Goal: Communication & Community: Share content

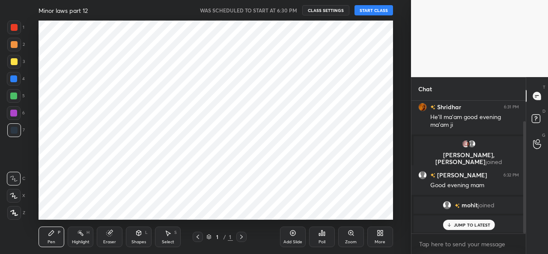
scroll to position [199, 377]
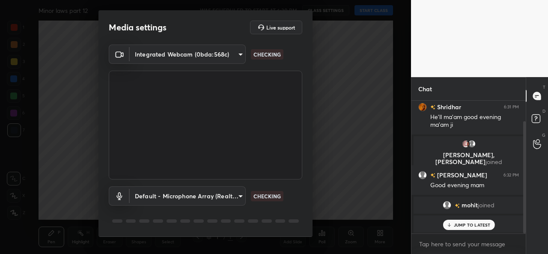
click at [325, 9] on div "Media settings Live support Integrated Webcam (0bda:568c) ce22a048ae8dcaf54df04…" at bounding box center [205, 127] width 411 height 254
click at [187, 50] on body "1 2 3 4 5 6 7 C X Z C X Z E E Erase all H H Minor laws part 12 WAS SCHEDULED TO…" at bounding box center [274, 127] width 548 height 254
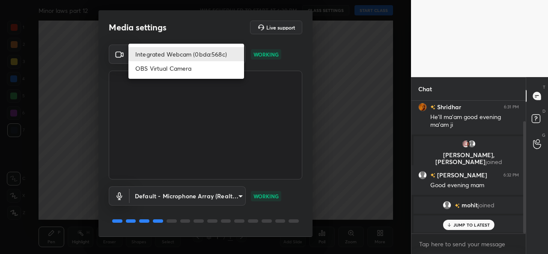
click at [160, 70] on li "OBS Virtual Camera" at bounding box center [186, 68] width 116 height 14
type input "94252a68bf4748c3aec50010ff9e6bb575f03e8e88c41a7e6cc7d4e6c3936b75"
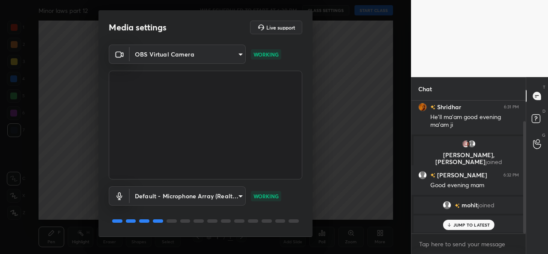
scroll to position [27, 0]
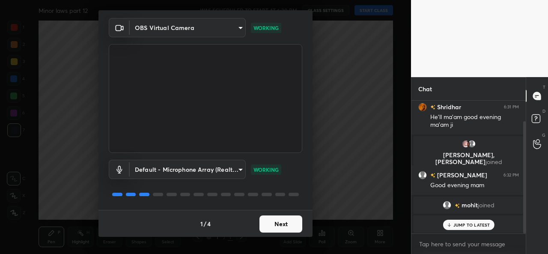
click at [278, 224] on button "Next" at bounding box center [280, 223] width 43 height 17
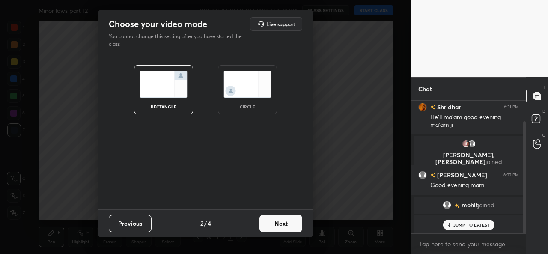
scroll to position [0, 0]
click at [246, 86] on img at bounding box center [247, 84] width 48 height 27
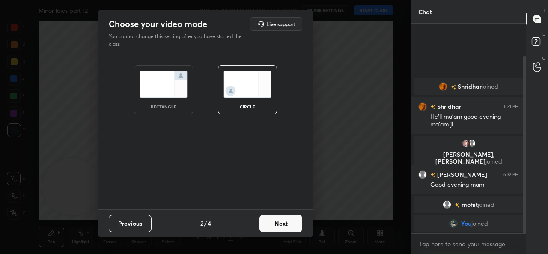
click at [279, 221] on button "Next" at bounding box center [280, 223] width 43 height 17
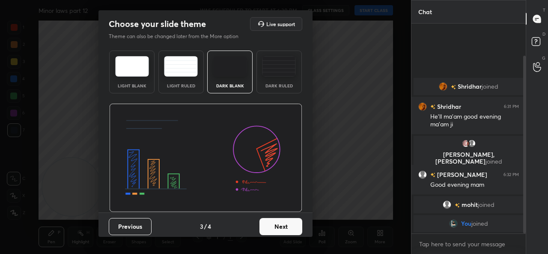
click at [286, 231] on button "Next" at bounding box center [280, 226] width 43 height 17
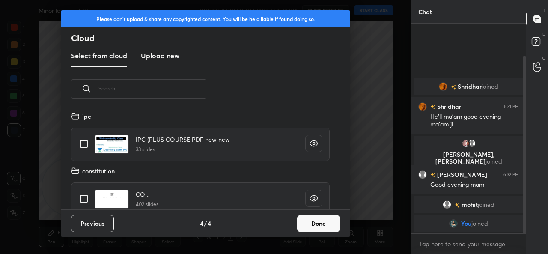
scroll to position [98, 275]
click at [309, 225] on button "Done" at bounding box center [318, 223] width 43 height 17
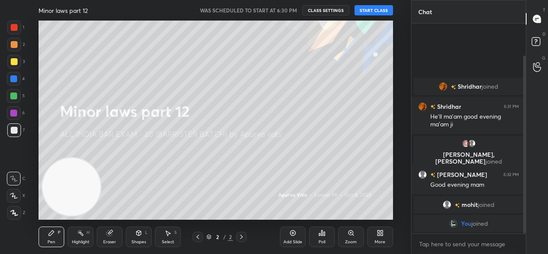
click at [377, 9] on button "START CLASS" at bounding box center [373, 10] width 39 height 10
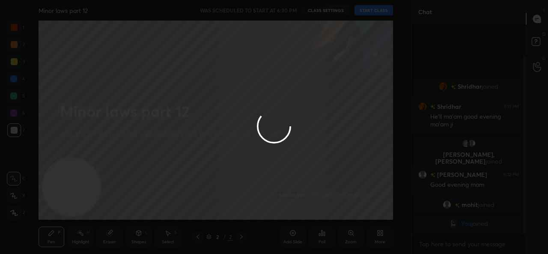
type textarea "x"
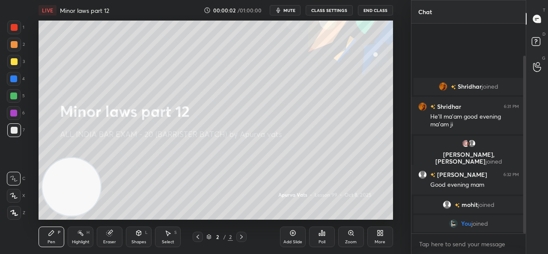
click at [285, 10] on span "mute" at bounding box center [289, 10] width 12 height 6
click at [382, 240] on div "More" at bounding box center [379, 242] width 11 height 4
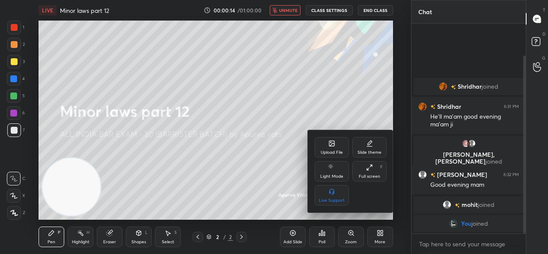
click at [333, 148] on div "Upload File" at bounding box center [332, 147] width 34 height 21
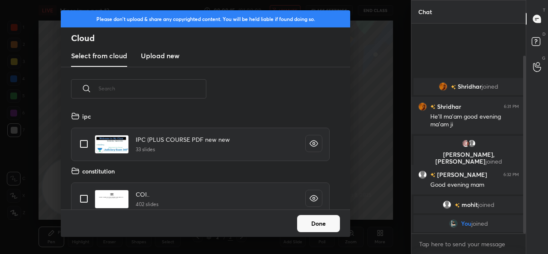
click at [165, 57] on h3 "Upload new" at bounding box center [160, 55] width 39 height 10
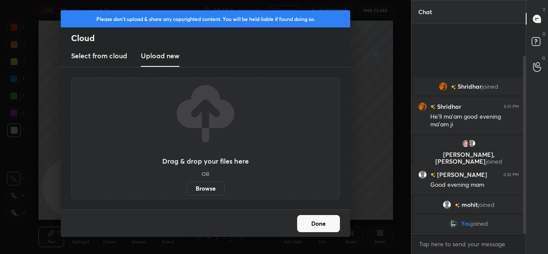
click at [209, 187] on label "Browse" at bounding box center [206, 188] width 38 height 14
click at [187, 187] on input "Browse" at bounding box center [187, 188] width 0 height 14
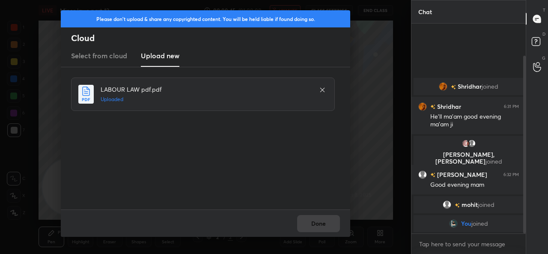
click at [313, 222] on button "Done" at bounding box center [318, 223] width 43 height 17
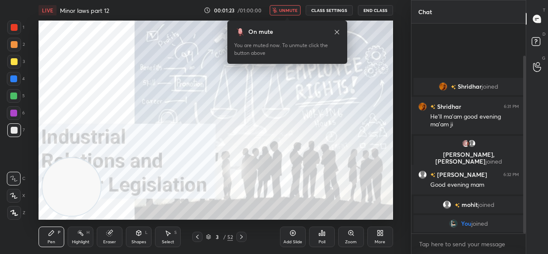
click at [322, 9] on button "CLASS SETTINGS" at bounding box center [329, 10] width 47 height 10
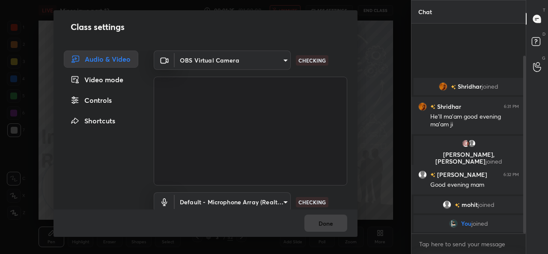
click at [374, 66] on div "Class settings Audio & Video Video mode Controls Shortcuts OBS Virtual Camera 9…" at bounding box center [205, 127] width 411 height 254
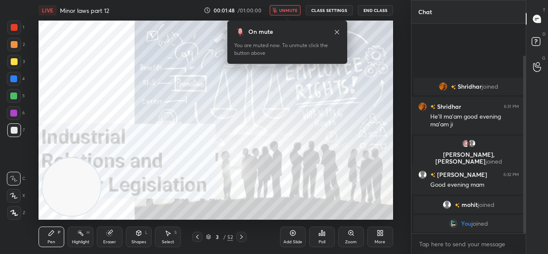
click at [241, 237] on icon at bounding box center [241, 236] width 7 height 7
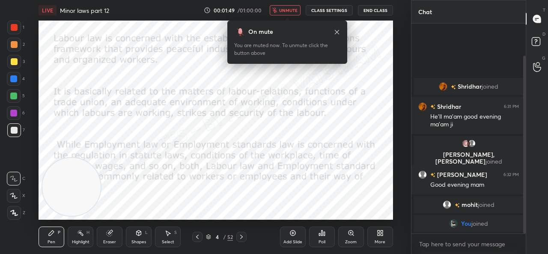
click at [242, 237] on icon at bounding box center [241, 237] width 3 height 4
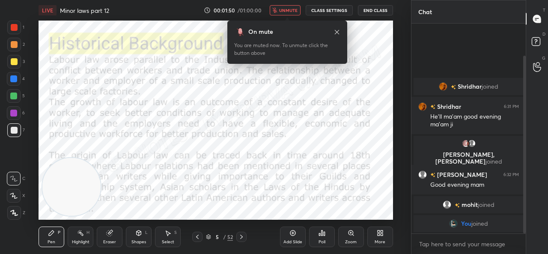
click at [240, 237] on icon at bounding box center [241, 236] width 7 height 7
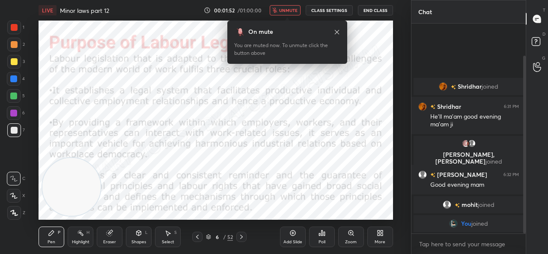
click at [242, 240] on icon at bounding box center [241, 236] width 7 height 7
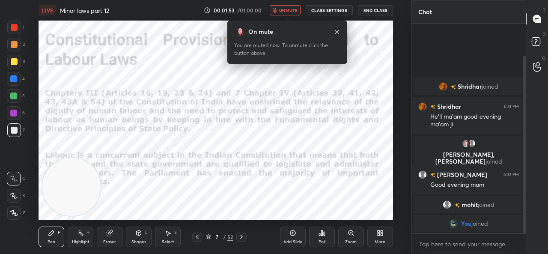
click at [243, 236] on icon at bounding box center [241, 236] width 7 height 7
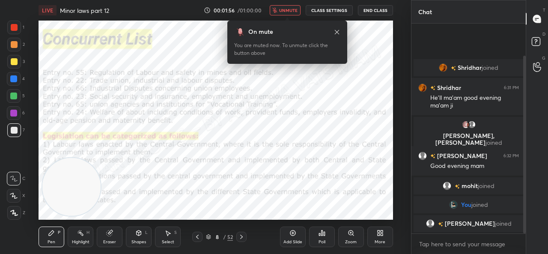
click at [244, 238] on icon at bounding box center [241, 236] width 7 height 7
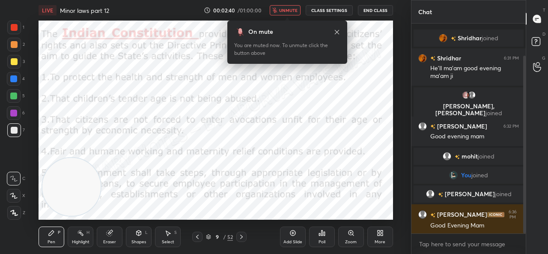
click at [243, 235] on icon at bounding box center [241, 236] width 7 height 7
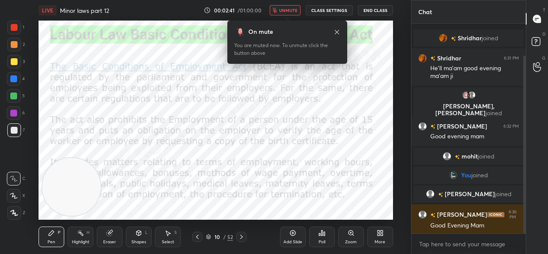
click at [243, 236] on icon at bounding box center [241, 236] width 7 height 7
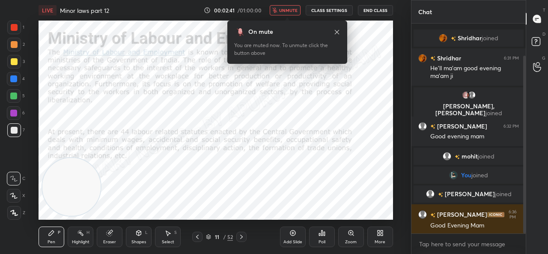
click at [241, 235] on icon at bounding box center [241, 236] width 7 height 7
click at [243, 235] on icon at bounding box center [241, 236] width 7 height 7
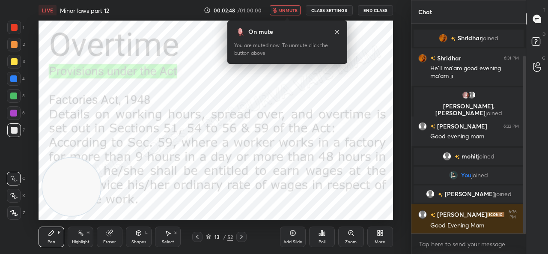
click at [242, 237] on icon at bounding box center [241, 237] width 3 height 4
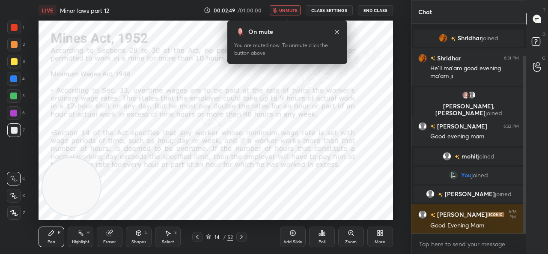
click at [243, 235] on icon at bounding box center [241, 236] width 7 height 7
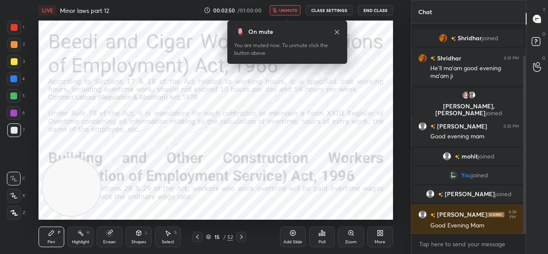
click at [244, 237] on icon at bounding box center [241, 236] width 7 height 7
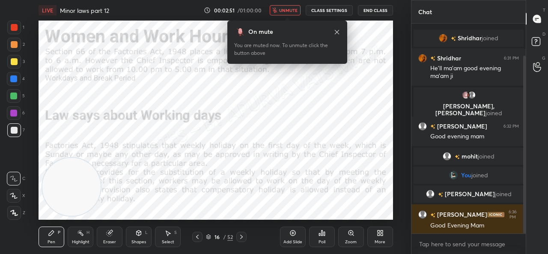
click at [245, 232] on div at bounding box center [241, 237] width 10 height 10
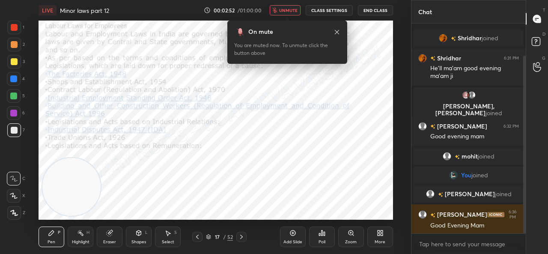
click at [246, 232] on div at bounding box center [241, 237] width 10 height 10
click at [323, 6] on button "CLASS SETTINGS" at bounding box center [329, 10] width 47 height 10
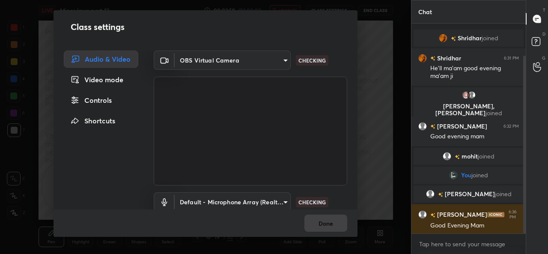
click at [202, 59] on body "1 2 3 4 5 6 7 C X Z C X Z E E Erase all H H LIVE Minor laws part 12 00:02:59 / …" at bounding box center [274, 127] width 548 height 254
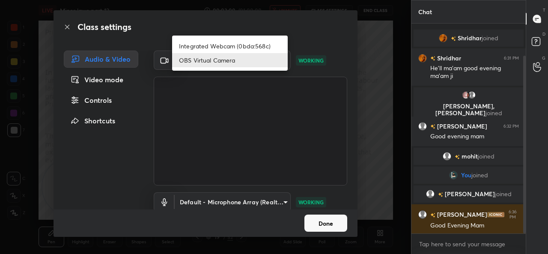
click at [192, 47] on li "Integrated Webcam (0bda:568c)" at bounding box center [230, 46] width 116 height 14
type input "ce22a048ae8dcaf54df04f31aed1349cbc5a055ad47954115d1321eb41836ca0"
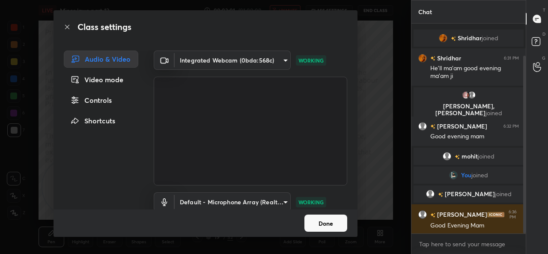
click at [317, 219] on button "Done" at bounding box center [325, 222] width 43 height 17
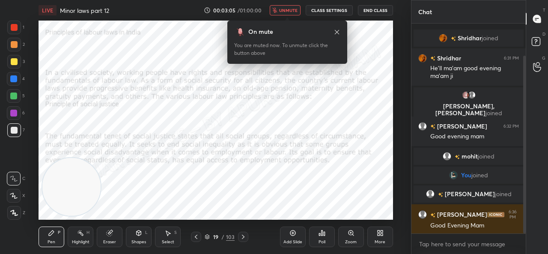
click at [283, 10] on span "unmute" at bounding box center [288, 10] width 18 height 6
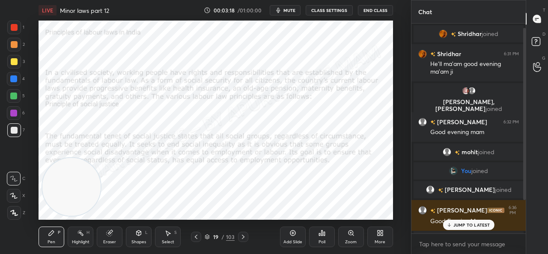
scroll to position [45, 0]
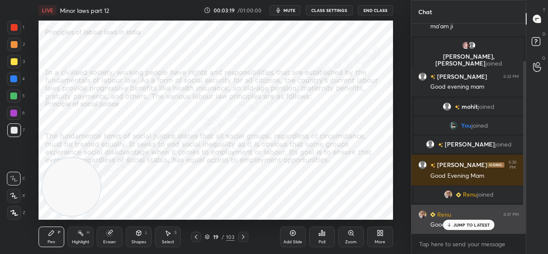
click at [458, 223] on p "JUMP TO LATEST" at bounding box center [471, 224] width 37 height 5
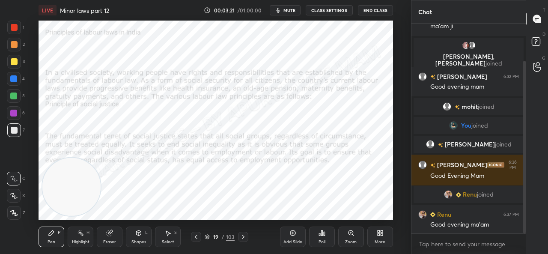
click at [242, 233] on div at bounding box center [243, 237] width 10 height 10
click at [243, 235] on icon at bounding box center [243, 236] width 7 height 7
click at [199, 238] on icon at bounding box center [196, 236] width 7 height 7
click at [17, 27] on div at bounding box center [14, 27] width 7 height 7
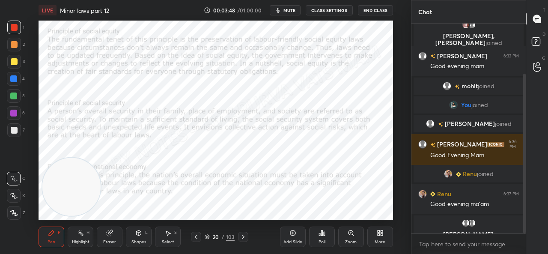
click at [17, 209] on div at bounding box center [14, 213] width 14 height 14
click at [291, 236] on icon at bounding box center [292, 232] width 7 height 7
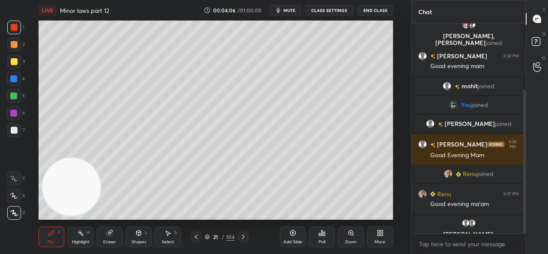
scroll to position [96, 0]
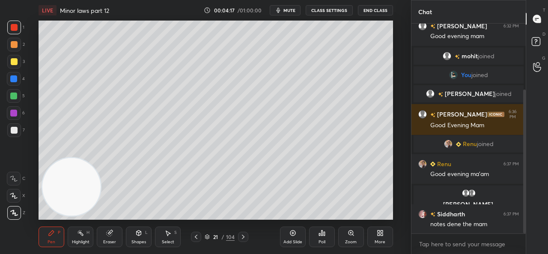
click at [14, 94] on div at bounding box center [13, 95] width 7 height 7
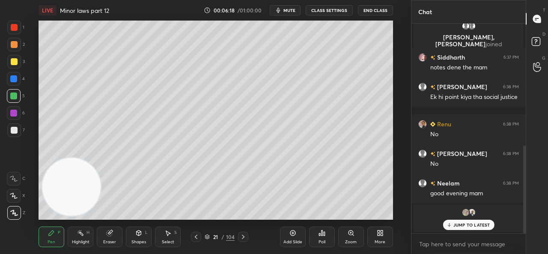
scroll to position [292, 0]
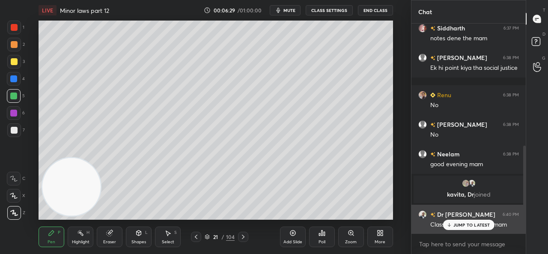
click at [451, 223] on icon at bounding box center [449, 224] width 6 height 5
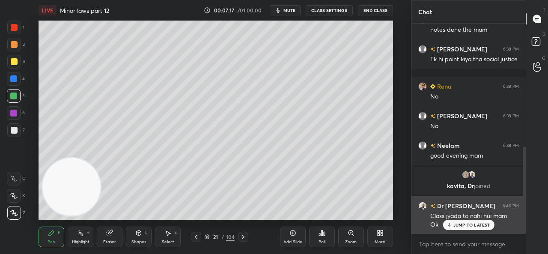
click at [455, 226] on p "JUMP TO LATEST" at bounding box center [471, 224] width 37 height 5
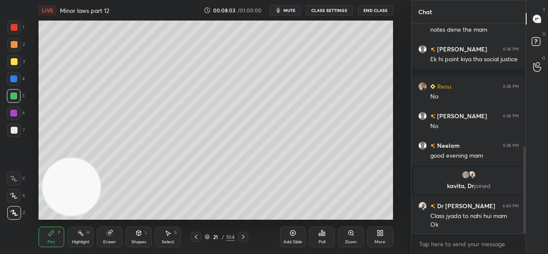
scroll to position [321, 0]
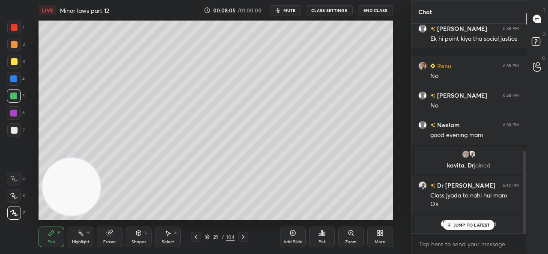
click at [456, 222] on div "JUMP TO LATEST" at bounding box center [467, 225] width 51 height 10
click at [441, 245] on textarea at bounding box center [468, 244] width 101 height 14
type textarea "x"
paste textarea "[URL][DOMAIN_NAME]"
type textarea "[URL][DOMAIN_NAME]"
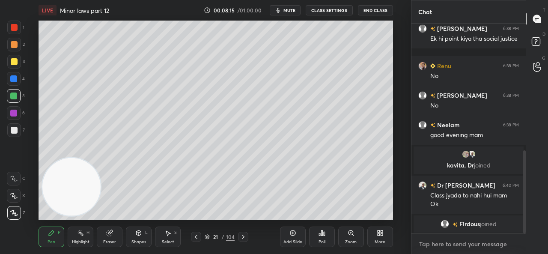
type textarea "x"
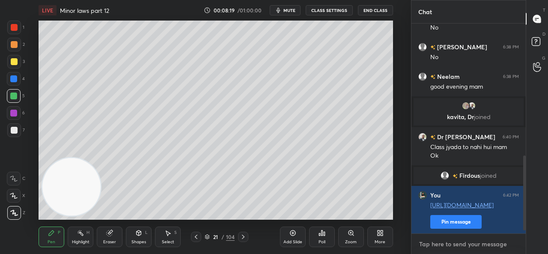
scroll to position [383, 0]
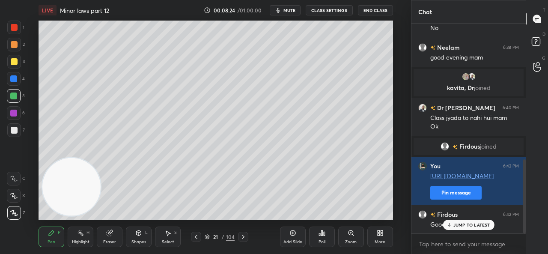
click at [282, 8] on icon "button" at bounding box center [278, 10] width 7 height 7
type textarea "x"
click at [285, 11] on span "unmute" at bounding box center [288, 10] width 18 height 6
click at [284, 11] on button "mute" at bounding box center [285, 10] width 31 height 10
click at [288, 14] on button "unmute" at bounding box center [285, 10] width 31 height 10
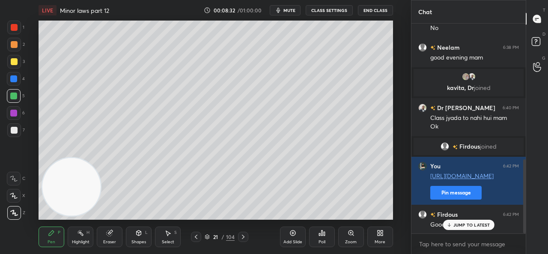
click at [16, 131] on div at bounding box center [14, 130] width 7 height 7
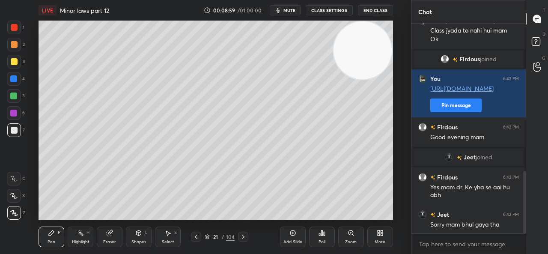
scroll to position [501, 0]
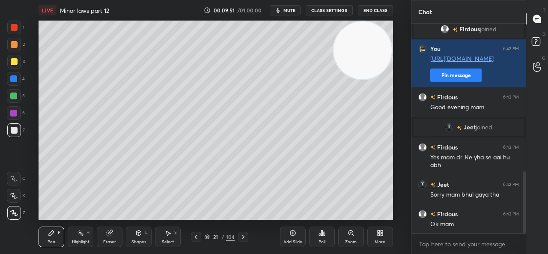
click at [288, 235] on div "Add Slide" at bounding box center [293, 236] width 26 height 21
click at [15, 90] on div at bounding box center [14, 96] width 14 height 14
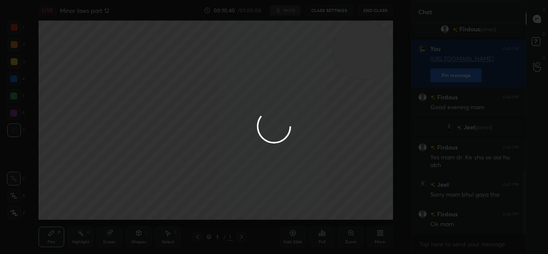
click at [347, 95] on div at bounding box center [274, 127] width 548 height 254
click at [325, 83] on div at bounding box center [274, 127] width 548 height 254
click at [304, 119] on div at bounding box center [274, 127] width 548 height 254
click at [304, 106] on div at bounding box center [274, 127] width 548 height 254
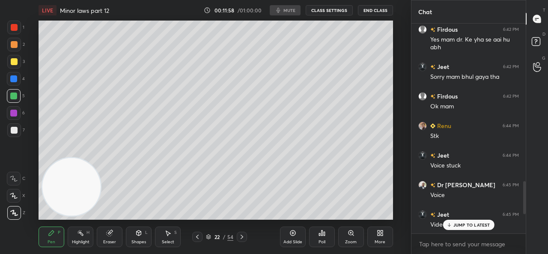
scroll to position [42595, 42417]
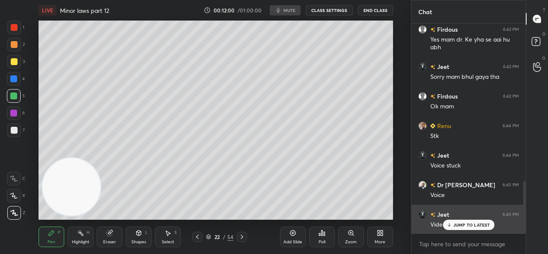
click at [461, 224] on p "JUMP TO LATEST" at bounding box center [471, 224] width 37 height 5
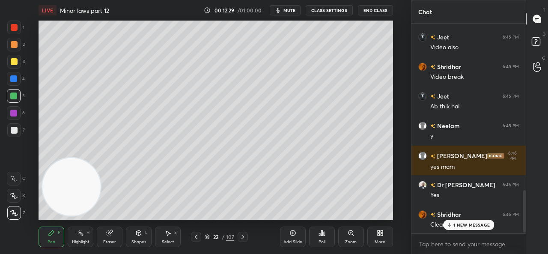
scroll to position [840, 0]
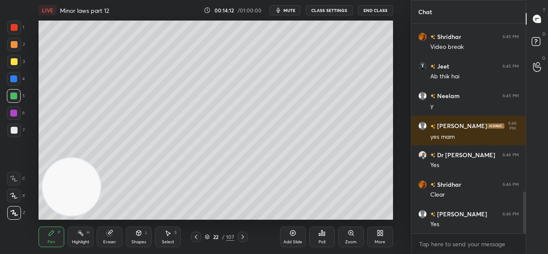
click at [17, 129] on div at bounding box center [14, 130] width 14 height 14
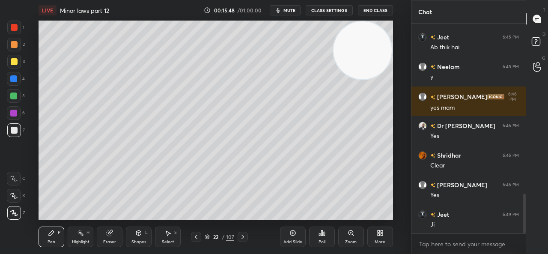
scroll to position [900, 0]
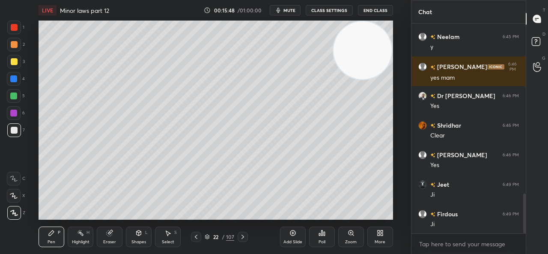
click at [14, 111] on div at bounding box center [13, 113] width 7 height 7
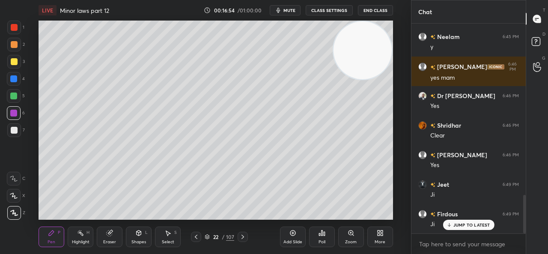
scroll to position [929, 0]
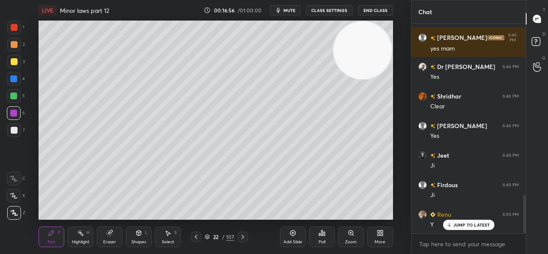
click at [295, 229] on div "Add Slide" at bounding box center [293, 236] width 26 height 21
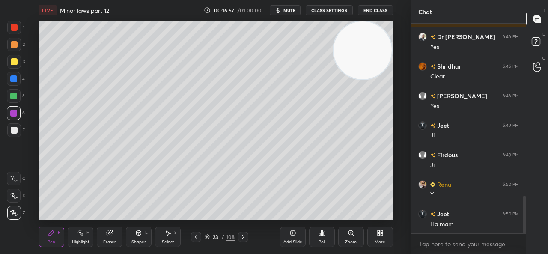
click at [13, 45] on div at bounding box center [14, 44] width 7 height 7
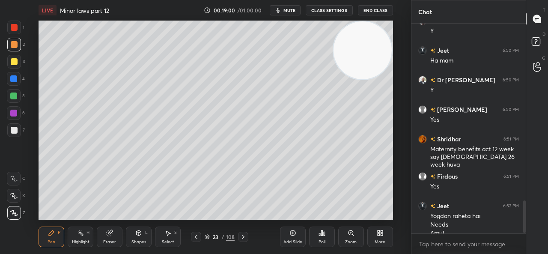
scroll to position [1131, 0]
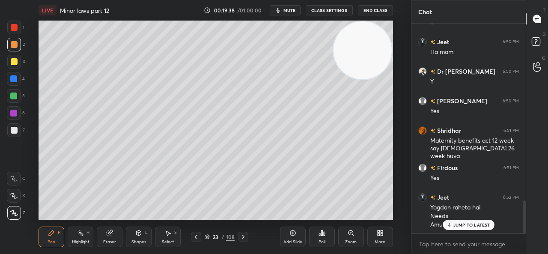
click at [455, 226] on p "JUMP TO LATEST" at bounding box center [471, 224] width 37 height 5
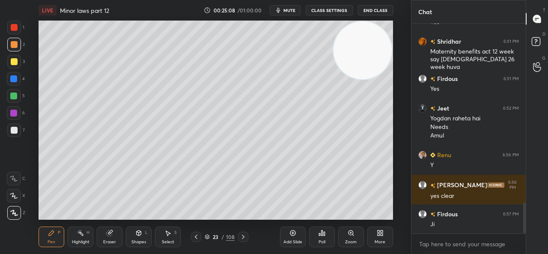
scroll to position [1240, 0]
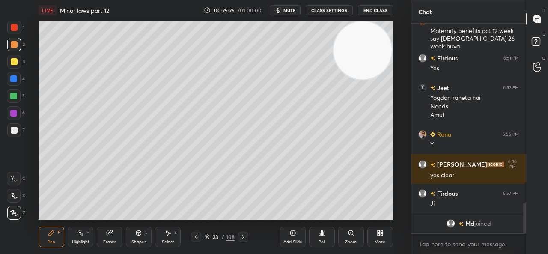
click at [17, 127] on div at bounding box center [14, 130] width 7 height 7
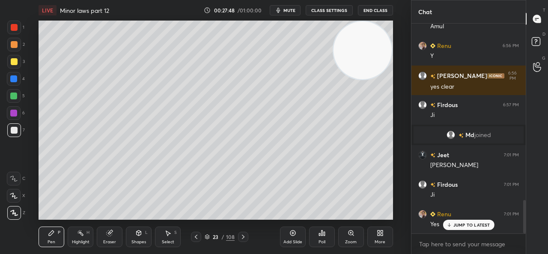
scroll to position [1110, 0]
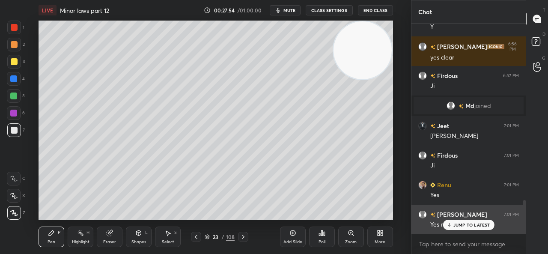
click at [469, 223] on p "JUMP TO LATEST" at bounding box center [471, 224] width 37 height 5
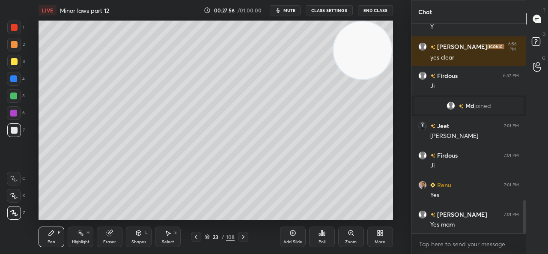
click at [295, 234] on icon at bounding box center [293, 233] width 6 height 6
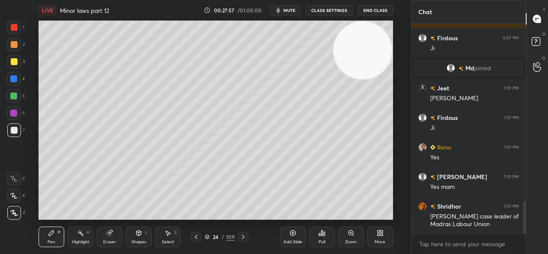
click at [9, 64] on div at bounding box center [14, 62] width 14 height 14
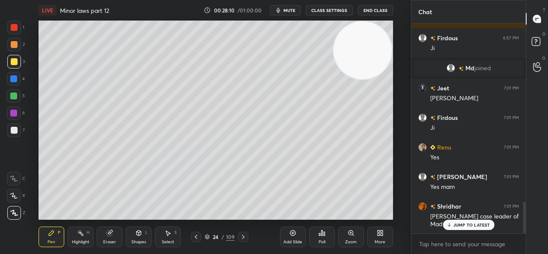
scroll to position [1185, 0]
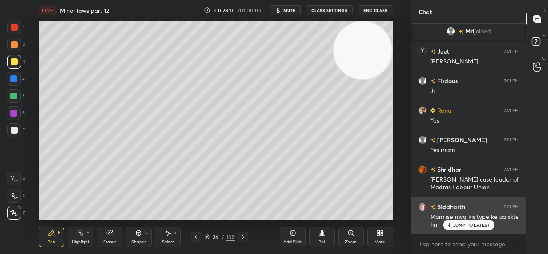
click at [465, 225] on p "JUMP TO LATEST" at bounding box center [471, 224] width 37 height 5
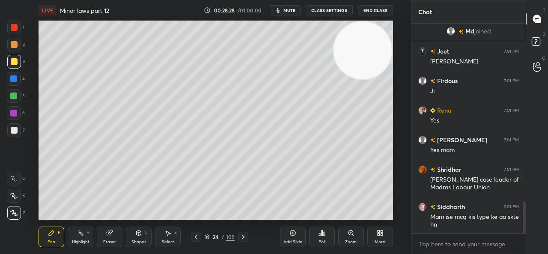
click at [117, 231] on div "Eraser" at bounding box center [110, 236] width 26 height 21
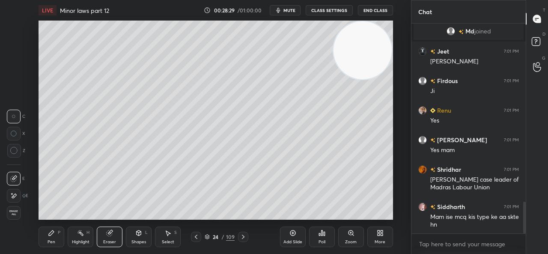
click at [15, 153] on icon at bounding box center [14, 151] width 8 height 8
click at [49, 233] on icon at bounding box center [51, 232] width 7 height 7
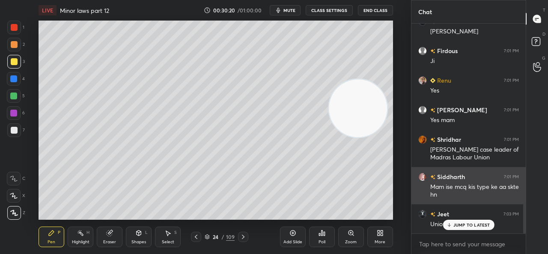
scroll to position [1244, 0]
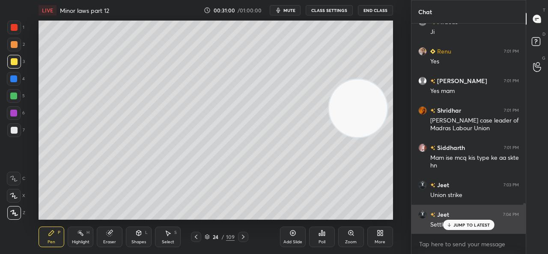
click at [454, 223] on p "JUMP TO LATEST" at bounding box center [471, 224] width 37 height 5
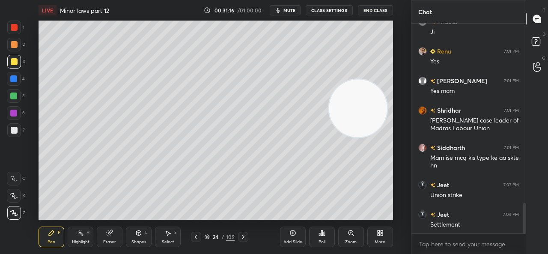
click at [112, 235] on icon at bounding box center [110, 233] width 6 height 6
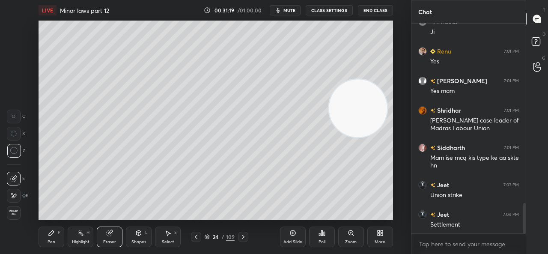
click at [49, 235] on icon at bounding box center [51, 232] width 5 height 5
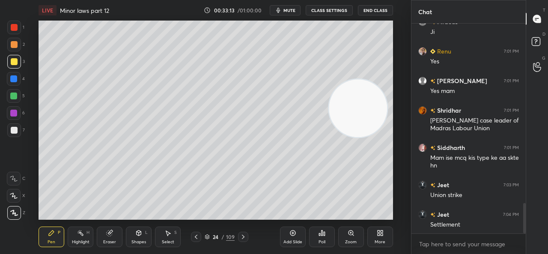
click at [282, 7] on icon "button" at bounding box center [278, 10] width 7 height 7
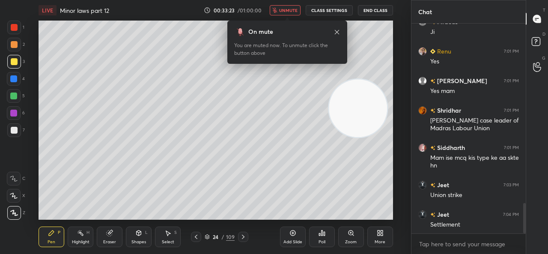
click at [285, 8] on span "unmute" at bounding box center [288, 10] width 18 height 6
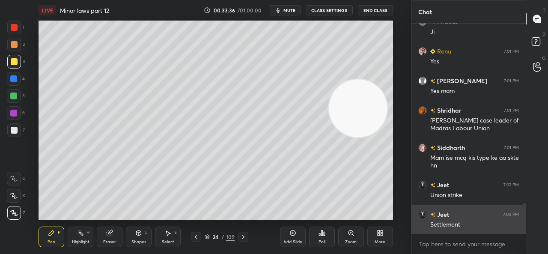
scroll to position [1264, 0]
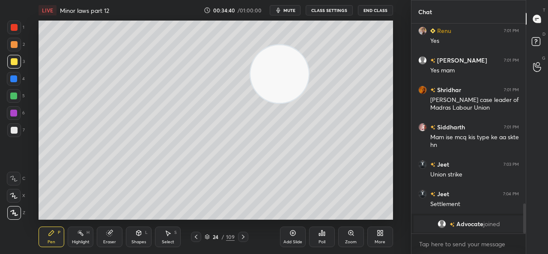
click at [10, 92] on div at bounding box center [14, 96] width 14 height 14
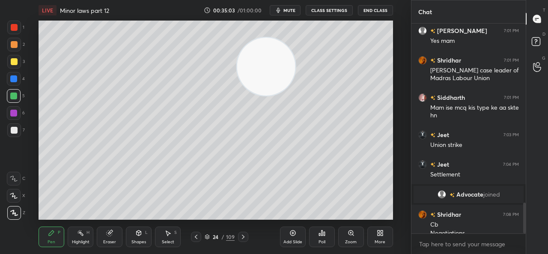
scroll to position [1229, 0]
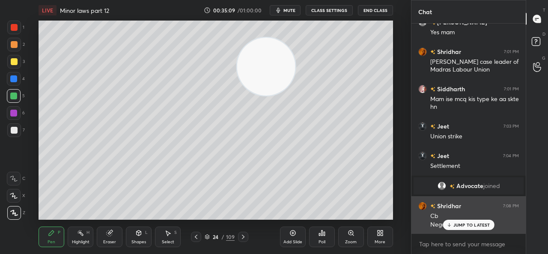
click at [460, 226] on p "JUMP TO LATEST" at bounding box center [471, 224] width 37 height 5
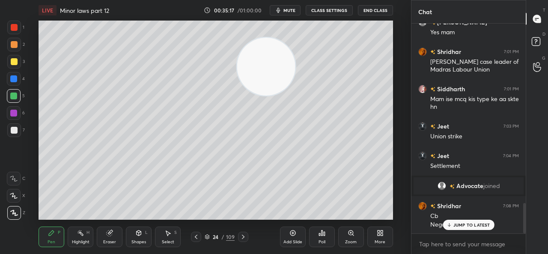
scroll to position [1250, 0]
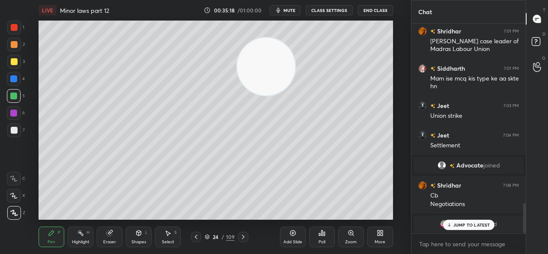
click at [463, 222] on p "JUMP TO LATEST" at bounding box center [471, 224] width 37 height 5
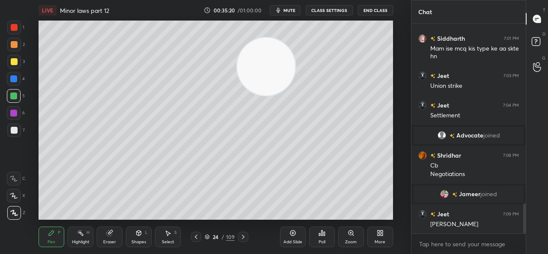
click at [444, 193] on img "grid" at bounding box center [444, 194] width 9 height 9
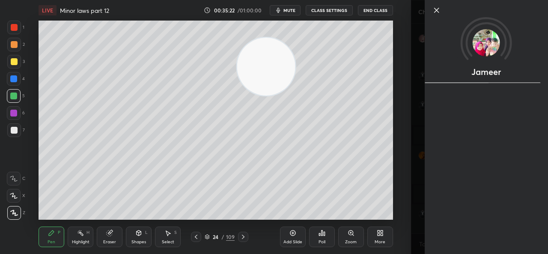
click at [432, 12] on icon at bounding box center [436, 10] width 10 height 10
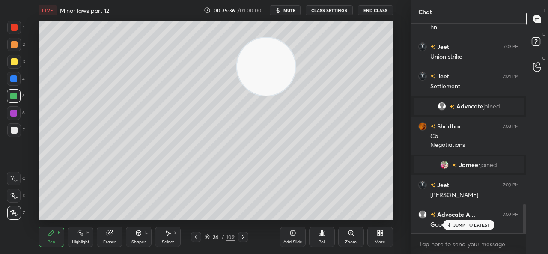
click at [451, 224] on icon at bounding box center [449, 224] width 6 height 5
click at [442, 241] on textarea at bounding box center [468, 244] width 101 height 14
type textarea "x"
paste textarea "[URL][DOMAIN_NAME]"
type textarea "[URL][DOMAIN_NAME]"
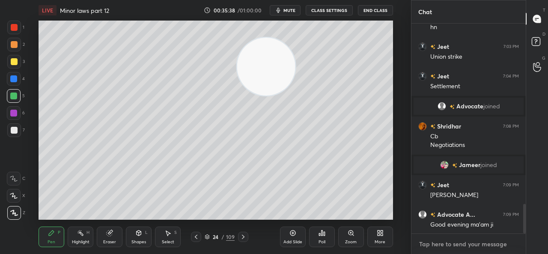
type textarea "x"
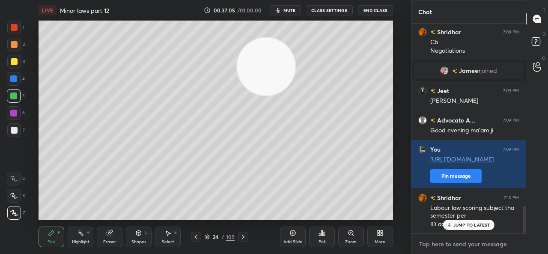
scroll to position [1408, 0]
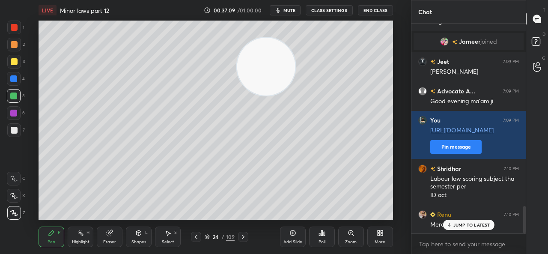
click at [472, 221] on div "JUMP TO LATEST" at bounding box center [467, 225] width 51 height 10
type textarea "x"
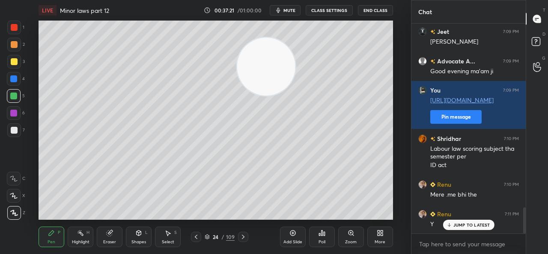
scroll to position [1475, 0]
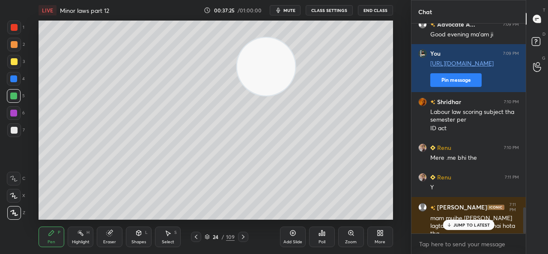
click at [477, 225] on p "JUMP TO LATEST" at bounding box center [471, 224] width 37 height 5
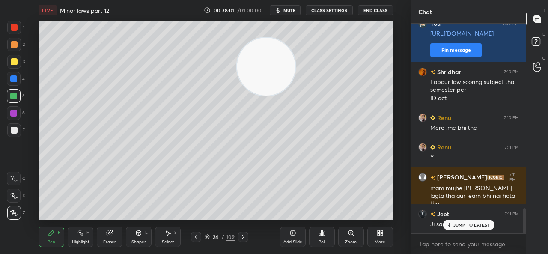
scroll to position [1534, 0]
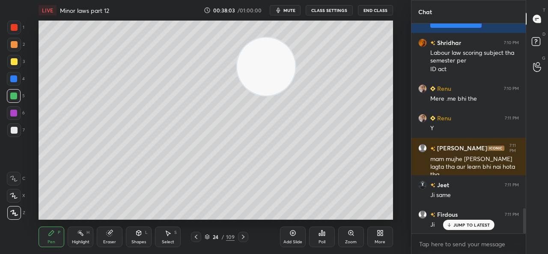
click at [293, 238] on div "Add Slide" at bounding box center [293, 236] width 26 height 21
click at [15, 60] on div at bounding box center [14, 61] width 7 height 7
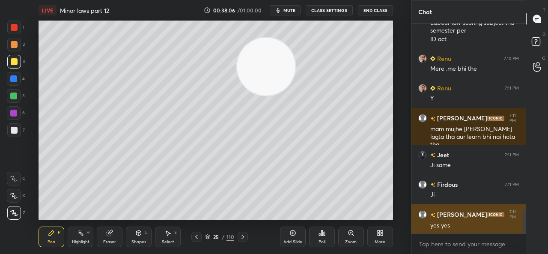
scroll to position [1584, 0]
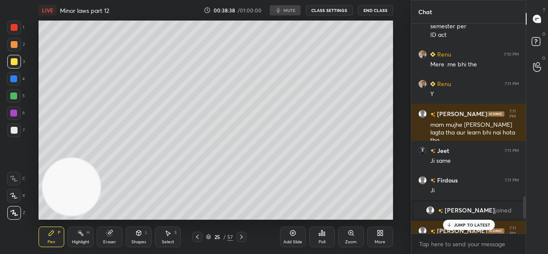
scroll to position [42595, 42417]
click at [280, 8] on icon "button" at bounding box center [278, 10] width 4 height 5
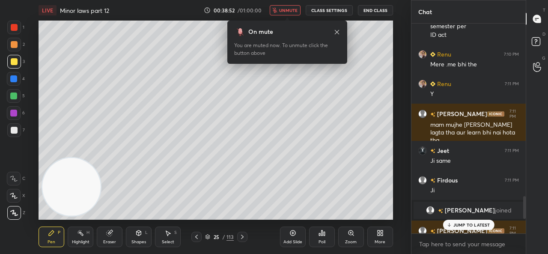
click at [281, 9] on button "unmute" at bounding box center [285, 10] width 31 height 10
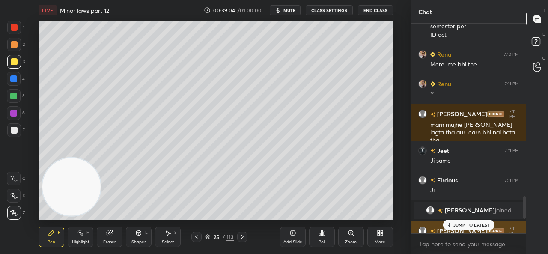
click at [460, 223] on p "JUMP TO LATEST" at bounding box center [471, 224] width 37 height 5
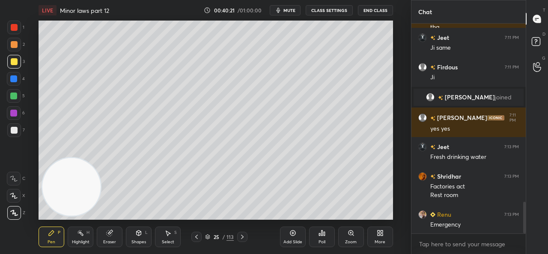
scroll to position [1190, 0]
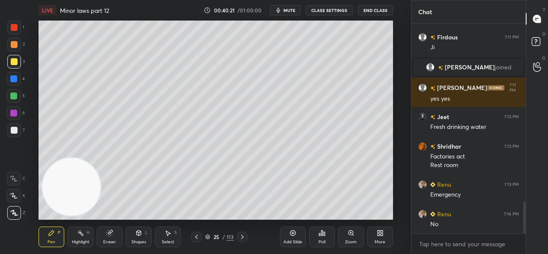
click at [463, 229] on div "Renu 7:14 PM No" at bounding box center [468, 219] width 114 height 30
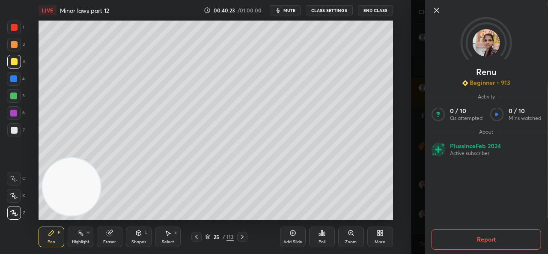
click at [440, 10] on icon at bounding box center [436, 10] width 10 height 10
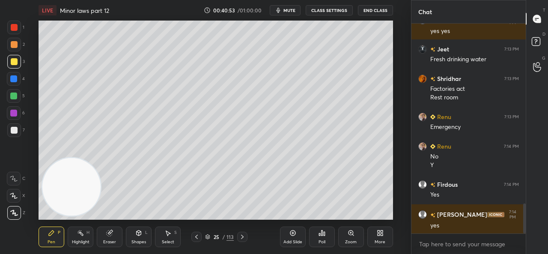
scroll to position [1286, 0]
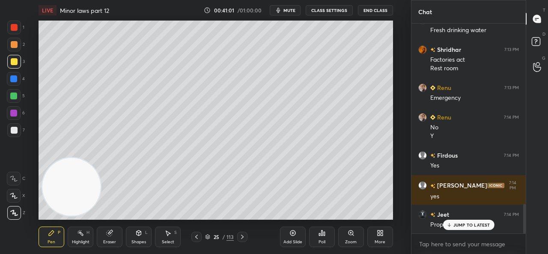
click at [463, 228] on div "JUMP TO LATEST" at bounding box center [467, 225] width 51 height 10
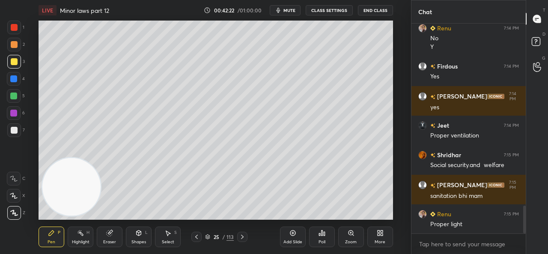
scroll to position [1404, 0]
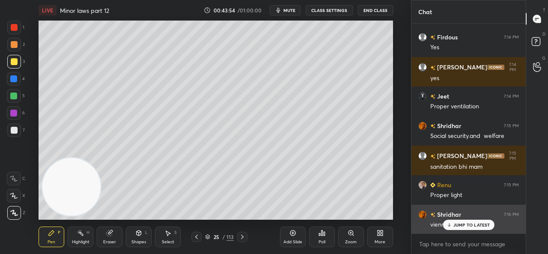
click at [457, 221] on div "JUMP TO LATEST" at bounding box center [467, 225] width 51 height 10
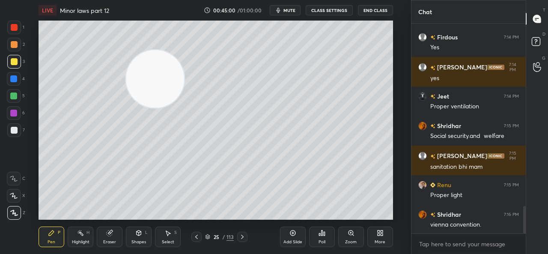
click at [294, 235] on icon at bounding box center [292, 232] width 7 height 7
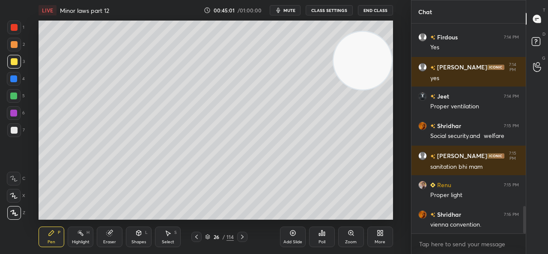
click at [12, 45] on div at bounding box center [14, 44] width 7 height 7
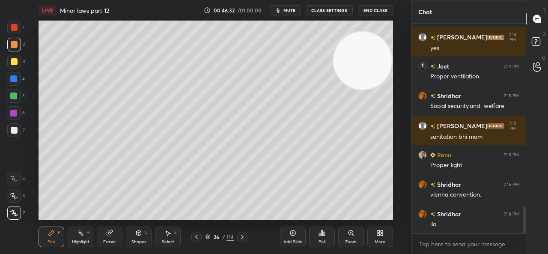
scroll to position [1464, 0]
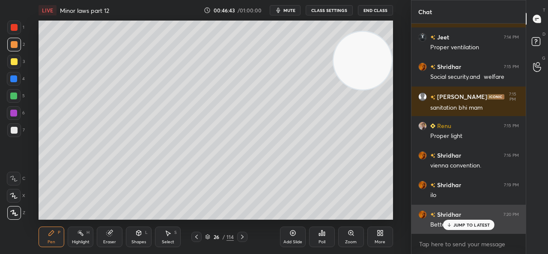
click at [454, 223] on p "JUMP TO LATEST" at bounding box center [471, 224] width 37 height 5
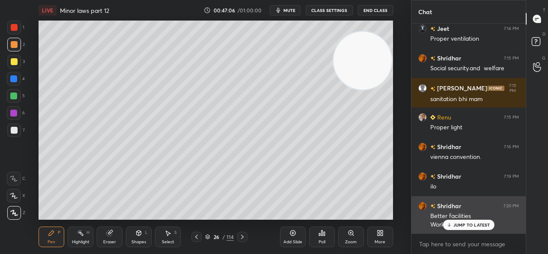
click at [464, 224] on p "JUMP TO LATEST" at bounding box center [471, 224] width 37 height 5
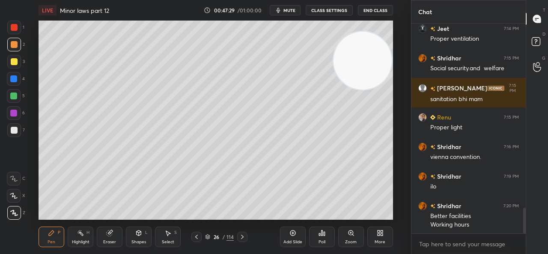
scroll to position [1502, 0]
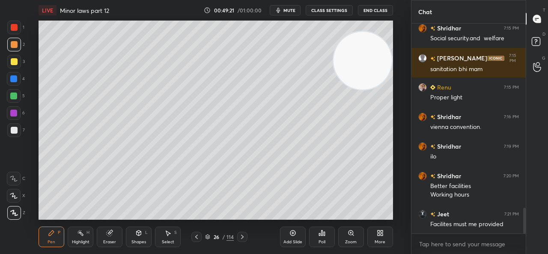
click at [18, 77] on div at bounding box center [14, 79] width 14 height 14
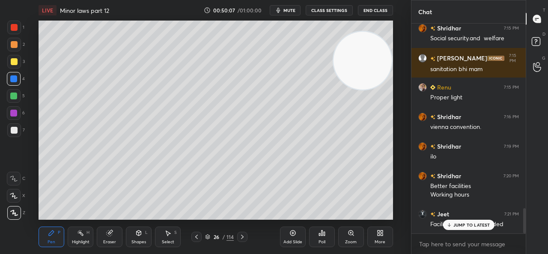
scroll to position [1539, 0]
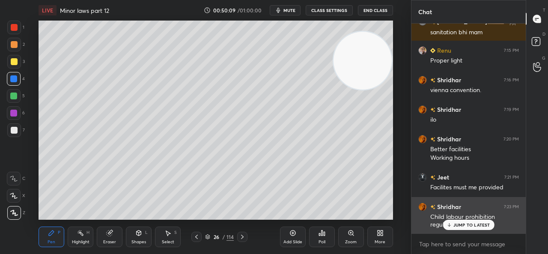
click at [458, 228] on div "JUMP TO LATEST" at bounding box center [467, 225] width 51 height 10
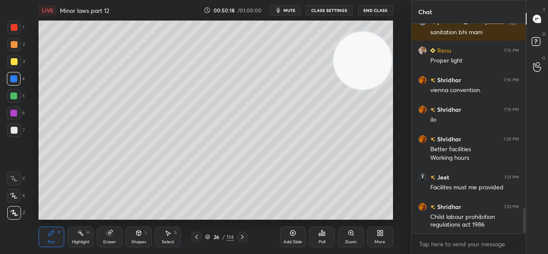
click at [282, 229] on div "Add Slide" at bounding box center [293, 236] width 26 height 21
click at [13, 63] on div at bounding box center [14, 61] width 7 height 7
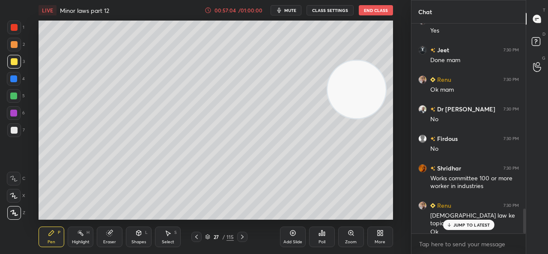
scroll to position [1554, 0]
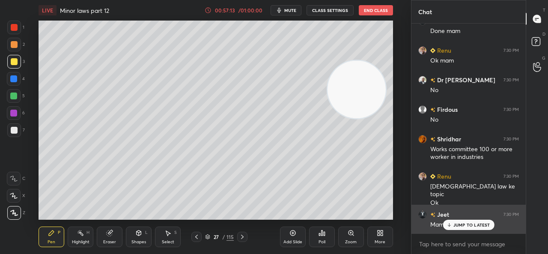
click at [455, 223] on p "JUMP TO LATEST" at bounding box center [471, 224] width 37 height 5
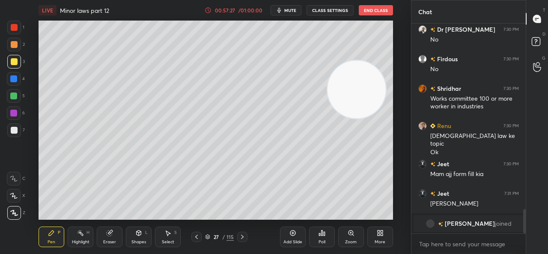
scroll to position [1545, 0]
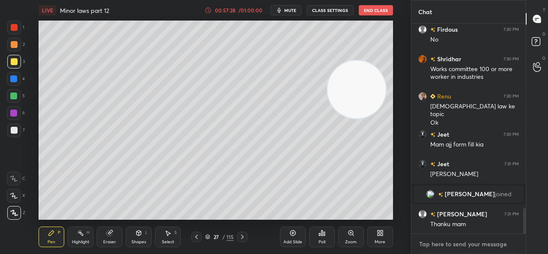
click at [441, 249] on textarea at bounding box center [468, 244] width 101 height 14
type textarea "x"
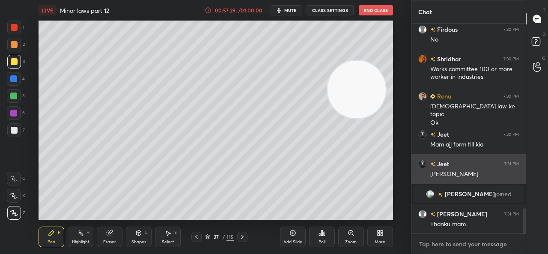
paste textarea "[URL][DOMAIN_NAME]"
type textarea "[URL][DOMAIN_NAME]"
type textarea "x"
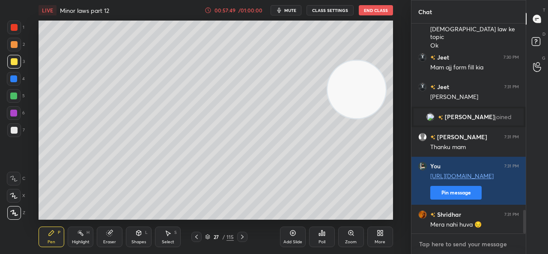
scroll to position [1652, 0]
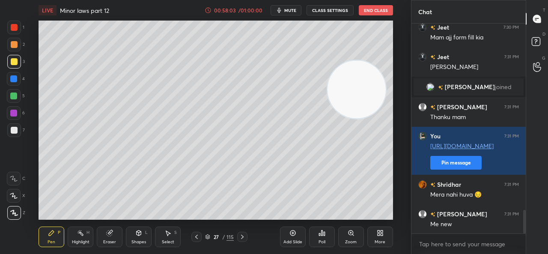
click at [291, 238] on div "Add Slide" at bounding box center [293, 236] width 26 height 21
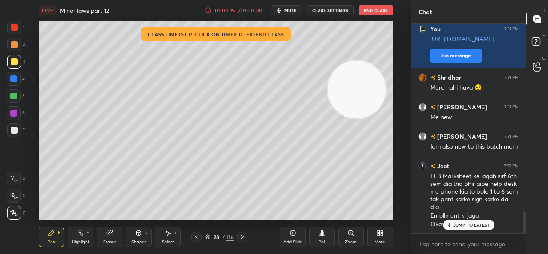
scroll to position [1788, 0]
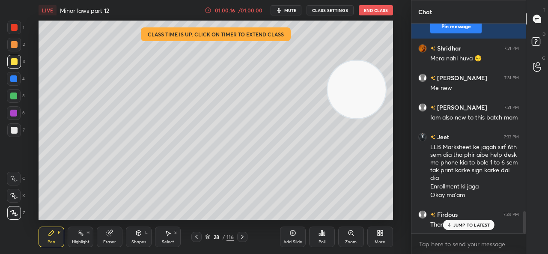
click at [365, 9] on button "End Class" at bounding box center [376, 10] width 34 height 10
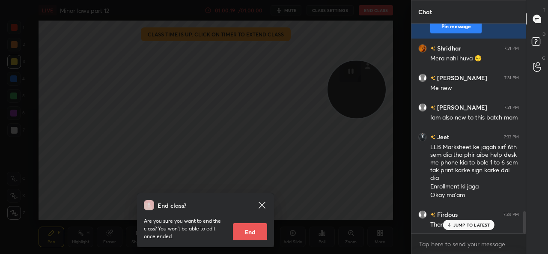
click at [236, 230] on button "End" at bounding box center [250, 231] width 34 height 17
type textarea "x"
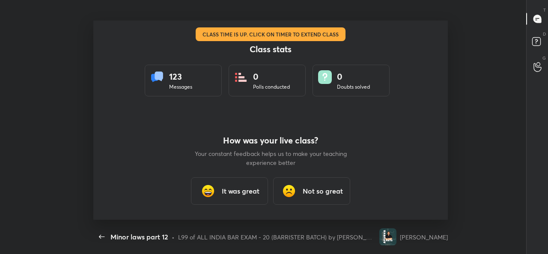
scroll to position [0, 0]
click at [220, 196] on div "It was great" at bounding box center [229, 190] width 77 height 27
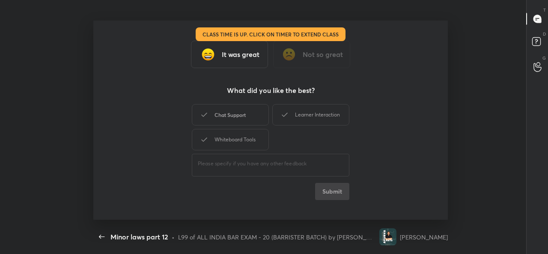
click at [228, 119] on div "Chat Support" at bounding box center [230, 114] width 77 height 21
click at [285, 110] on icon at bounding box center [284, 115] width 10 height 10
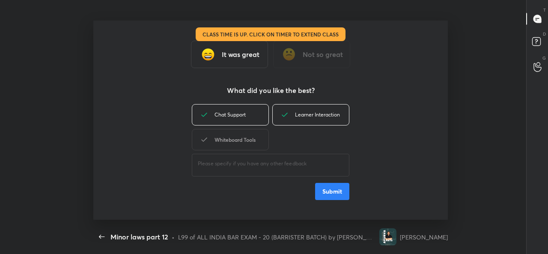
click at [232, 139] on div "Whiteboard Tools" at bounding box center [230, 139] width 77 height 21
click at [320, 191] on button "Submit" at bounding box center [332, 191] width 34 height 17
